Goal: Information Seeking & Learning: Learn about a topic

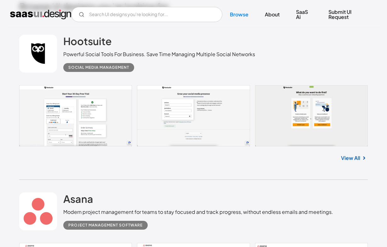
scroll to position [159, 0]
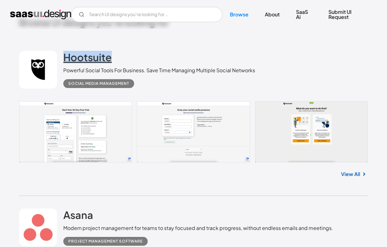
drag, startPoint x: 131, startPoint y: 56, endPoint x: 64, endPoint y: 56, distance: 66.4
click at [64, 56] on div "Hootsuite Powerful Social Tools For Business. Save Time Managing Multiple Socia…" at bounding box center [159, 69] width 192 height 37
copy h2 "Hootsuite"
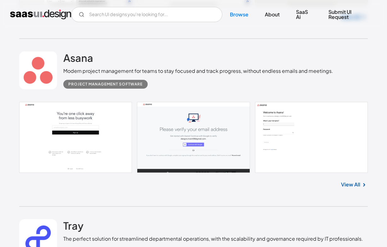
scroll to position [398, 0]
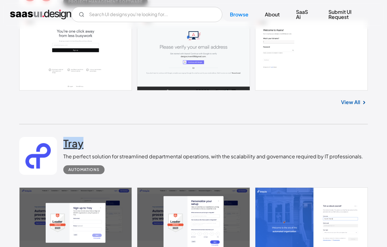
drag, startPoint x: 91, startPoint y: 143, endPoint x: 64, endPoint y: 143, distance: 27.4
click at [64, 143] on div "Tray The perfect solution for streamlined departmental operations, with the sca…" at bounding box center [213, 155] width 300 height 37
copy h2 "Tray"
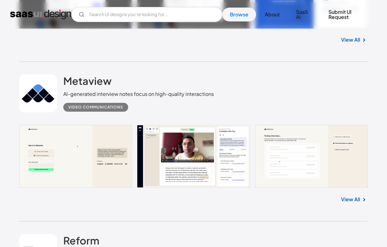
scroll to position [646, 0]
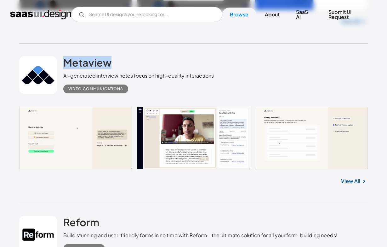
drag, startPoint x: 120, startPoint y: 62, endPoint x: 62, endPoint y: 63, distance: 57.3
click at [62, 63] on div "Metaview AI-generated interview notes focus on high-quality interactions Video …" at bounding box center [193, 74] width 348 height 63
copy h2 "Metaview"
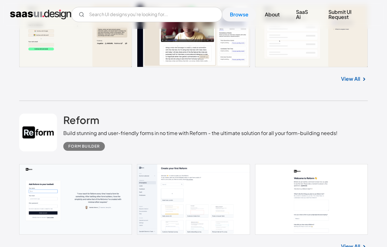
scroll to position [758, 0]
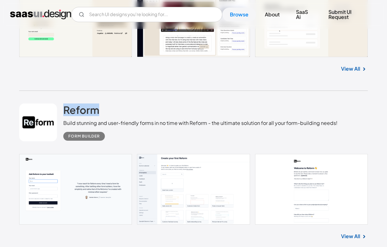
drag, startPoint x: 110, startPoint y: 113, endPoint x: 63, endPoint y: 112, distance: 47.2
click at [63, 112] on div "Reform Build stunning and user-friendly forms in no time with Reform - the ulti…" at bounding box center [193, 122] width 348 height 63
copy h2 "Reform"
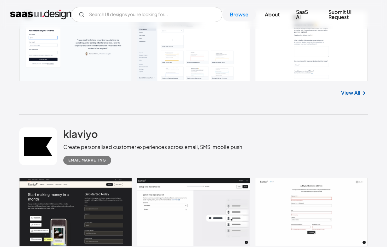
scroll to position [914, 0]
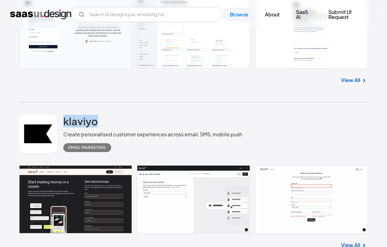
drag, startPoint x: 111, startPoint y: 118, endPoint x: 62, endPoint y: 124, distance: 49.4
click at [62, 124] on div "klaviyo Create personalised customer experiences across email, SMS, mobile push…" at bounding box center [193, 133] width 348 height 63
copy h2 "klaviyo"
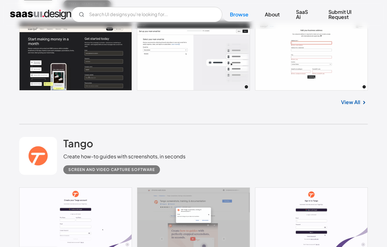
scroll to position [1058, 0]
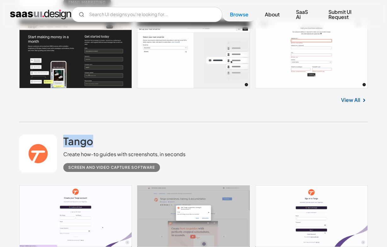
drag, startPoint x: 106, startPoint y: 140, endPoint x: 52, endPoint y: 140, distance: 54.2
click at [52, 140] on div "Tango Create how-to guides with screenshots, in seconds Screen and Video Captur…" at bounding box center [193, 153] width 348 height 63
copy div "Tango"
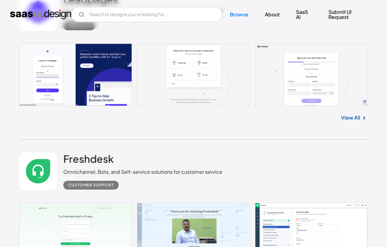
scroll to position [1285, 0]
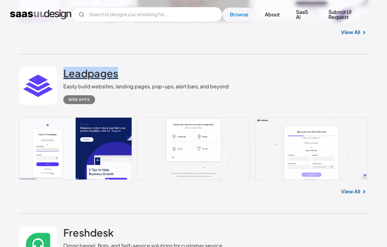
drag, startPoint x: 127, startPoint y: 74, endPoint x: 64, endPoint y: 74, distance: 63.0
click at [64, 74] on div "Leadpages Easily build websites, landing pages, pop-ups, alert bars, and beyond…" at bounding box center [146, 85] width 166 height 37
copy h2 "Leadpages"
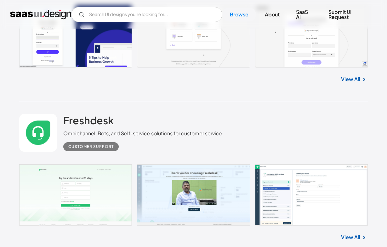
scroll to position [1411, 0]
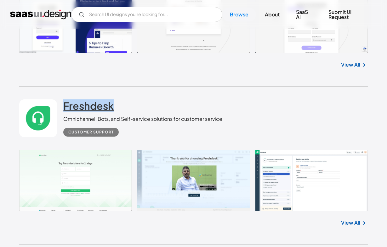
drag, startPoint x: 128, startPoint y: 108, endPoint x: 64, endPoint y: 108, distance: 64.2
click at [64, 108] on div "Freshdesk Omnichannel, Bots, and Self-service solutions for customer service Cu…" at bounding box center [142, 117] width 159 height 37
copy h2 "Freshdesk"
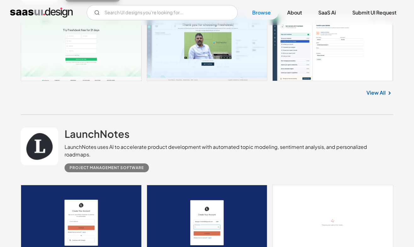
scroll to position [1644, 0]
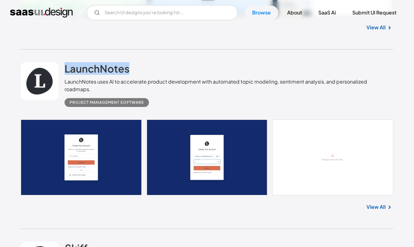
drag, startPoint x: 140, startPoint y: 68, endPoint x: 63, endPoint y: 69, distance: 77.1
click at [63, 69] on div "LaunchNotes LaunchNotes uses AI to accelerate product development with automate…" at bounding box center [207, 84] width 373 height 70
copy h2 "LaunchNotes"
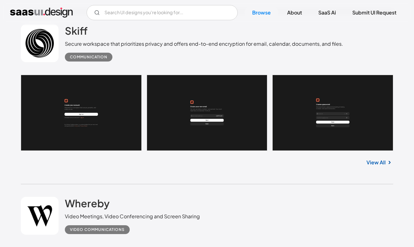
scroll to position [1806, 0]
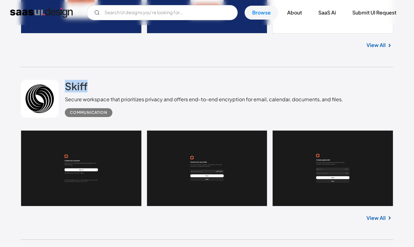
drag, startPoint x: 95, startPoint y: 83, endPoint x: 59, endPoint y: 83, distance: 36.2
click at [59, 83] on div "Skiff Secure workspace that prioritizes privacy and offers end-to-end encryptio…" at bounding box center [207, 98] width 373 height 63
copy div "Skiff"
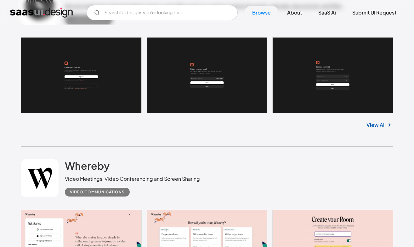
scroll to position [1920, 0]
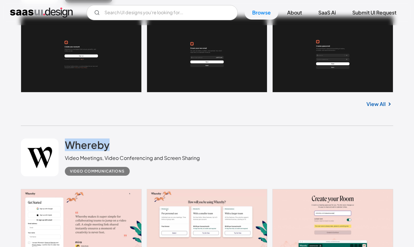
drag, startPoint x: 118, startPoint y: 140, endPoint x: 53, endPoint y: 140, distance: 65.2
click at [53, 140] on div "Whereby Video Meetings, Video Conferencing and Screen Sharing Video Communicati…" at bounding box center [207, 157] width 373 height 63
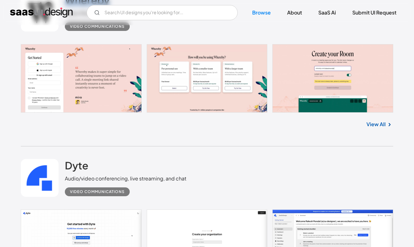
scroll to position [2077, 0]
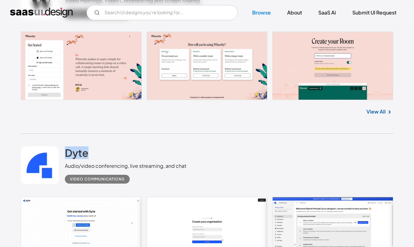
drag, startPoint x: 94, startPoint y: 150, endPoint x: 58, endPoint y: 150, distance: 36.5
click at [58, 150] on div "Dyte Audio/video conferencing, live streaming, and chat Video Communications" at bounding box center [207, 164] width 373 height 63
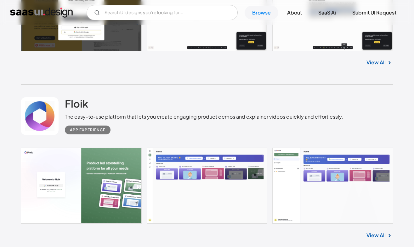
scroll to position [2453, 0]
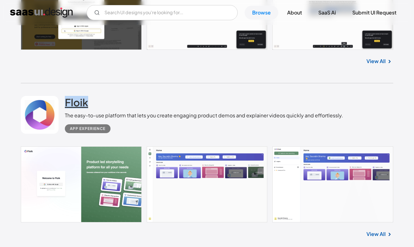
drag, startPoint x: 106, startPoint y: 92, endPoint x: 67, endPoint y: 92, distance: 39.0
click at [67, 96] on div "Floik The easy-to-use platform that lets you create engaging product demos and …" at bounding box center [204, 114] width 278 height 37
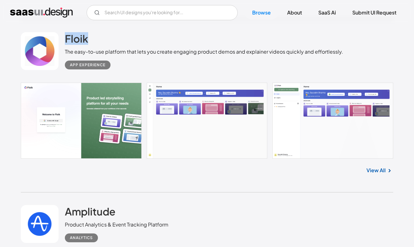
scroll to position [2623, 0]
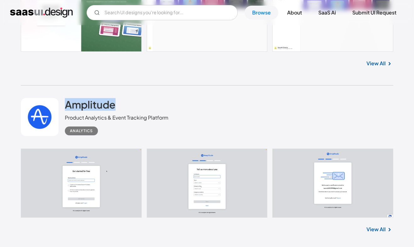
drag, startPoint x: 129, startPoint y: 99, endPoint x: 64, endPoint y: 99, distance: 64.9
click at [64, 99] on div "Amplitude Product Analytics & Event Tracking Platform Analytics" at bounding box center [207, 116] width 373 height 63
